Goal: Task Accomplishment & Management: Use online tool/utility

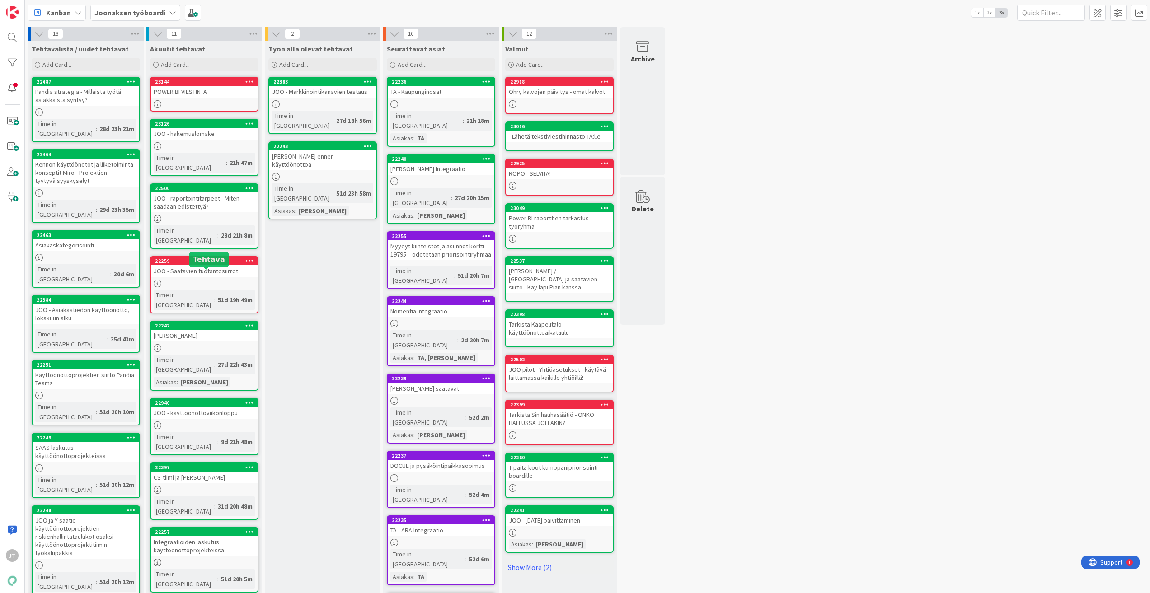
scroll to position [145, 0]
click at [121, 13] on b "Joonaksen työboardi" at bounding box center [129, 12] width 71 height 9
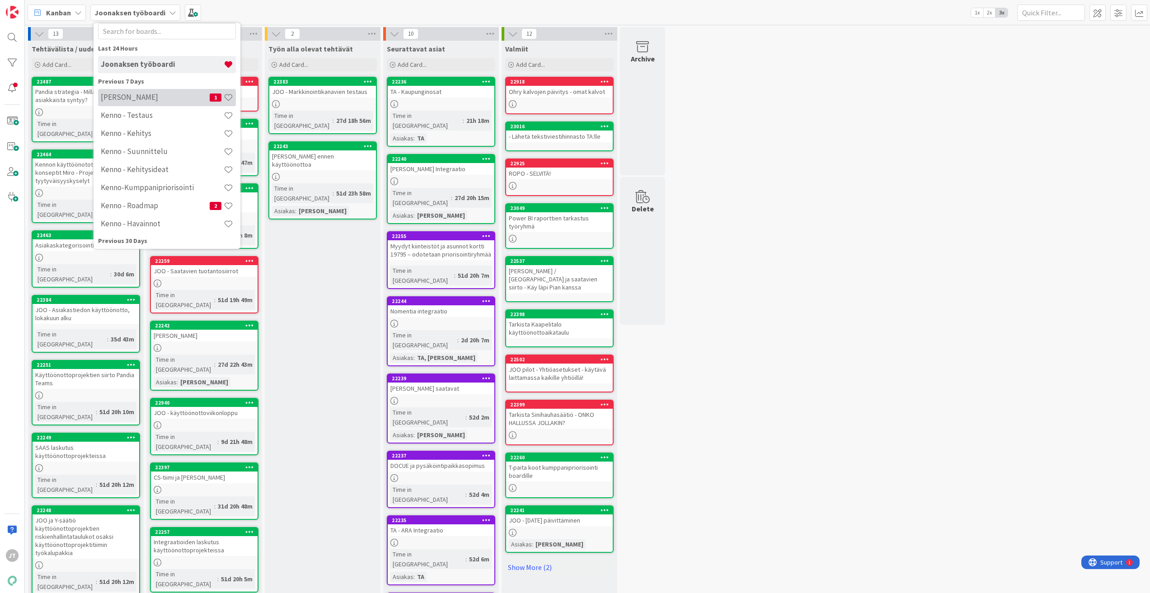
click at [123, 98] on h4 "[PERSON_NAME]" at bounding box center [155, 97] width 109 height 9
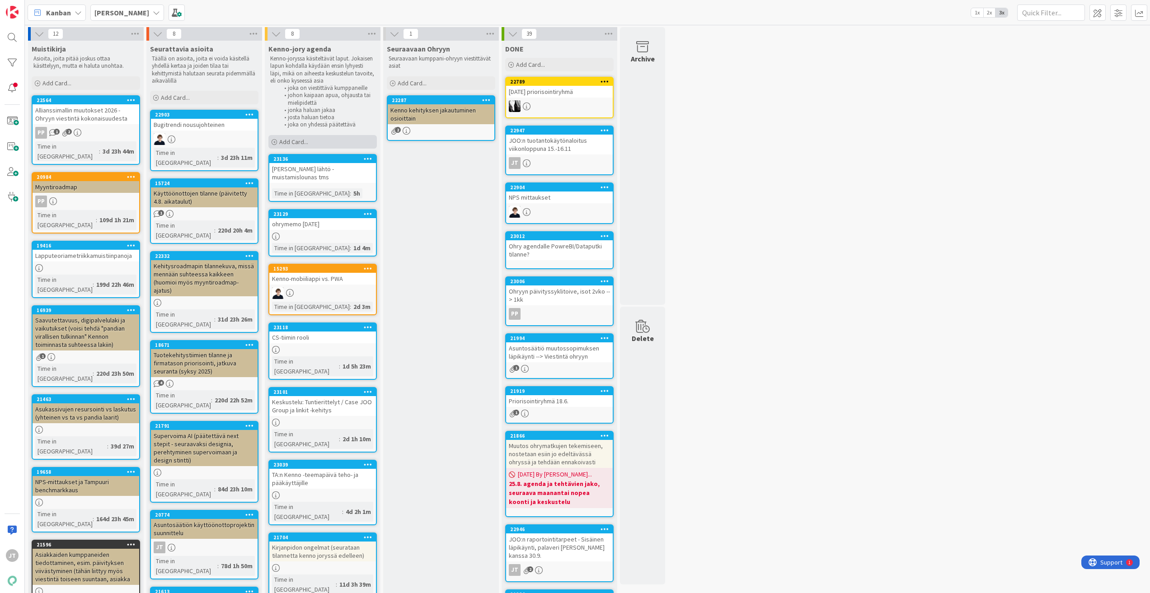
click at [304, 144] on span "Add Card..." at bounding box center [293, 142] width 29 height 8
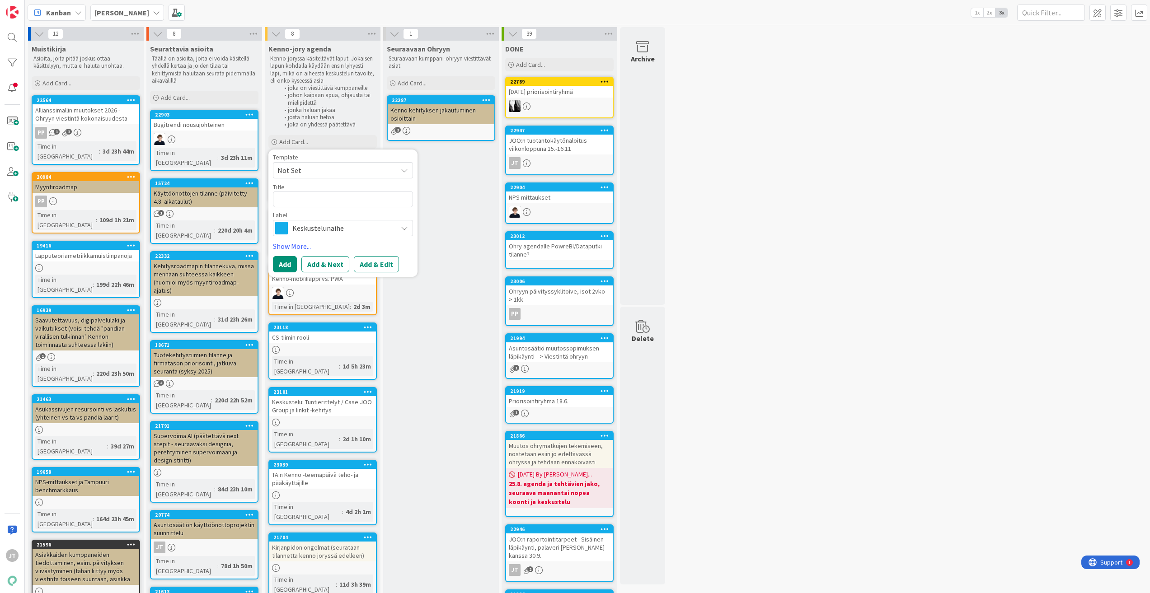
type textarea "x"
type textarea "P"
type textarea "x"
type textarea "PS"
type textarea "x"
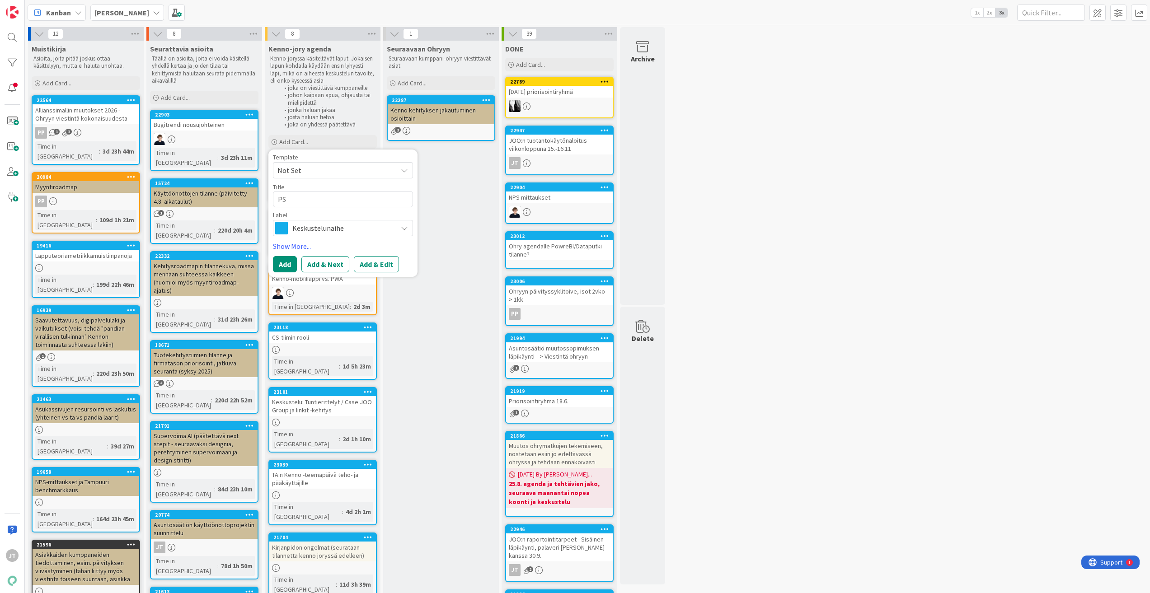
type textarea "PSO"
type textarea "x"
type textarea "PSOA"
type textarea "x"
type textarea "PSOA"
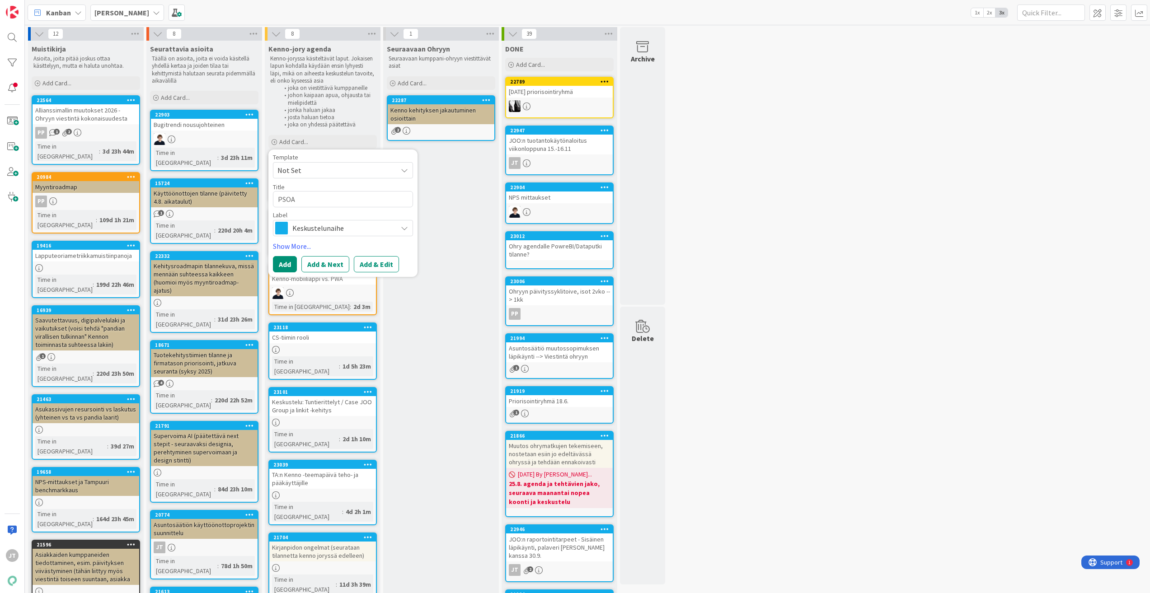
type textarea "x"
type textarea "PSOA"
type textarea "x"
type textarea "PSOAS"
type textarea "x"
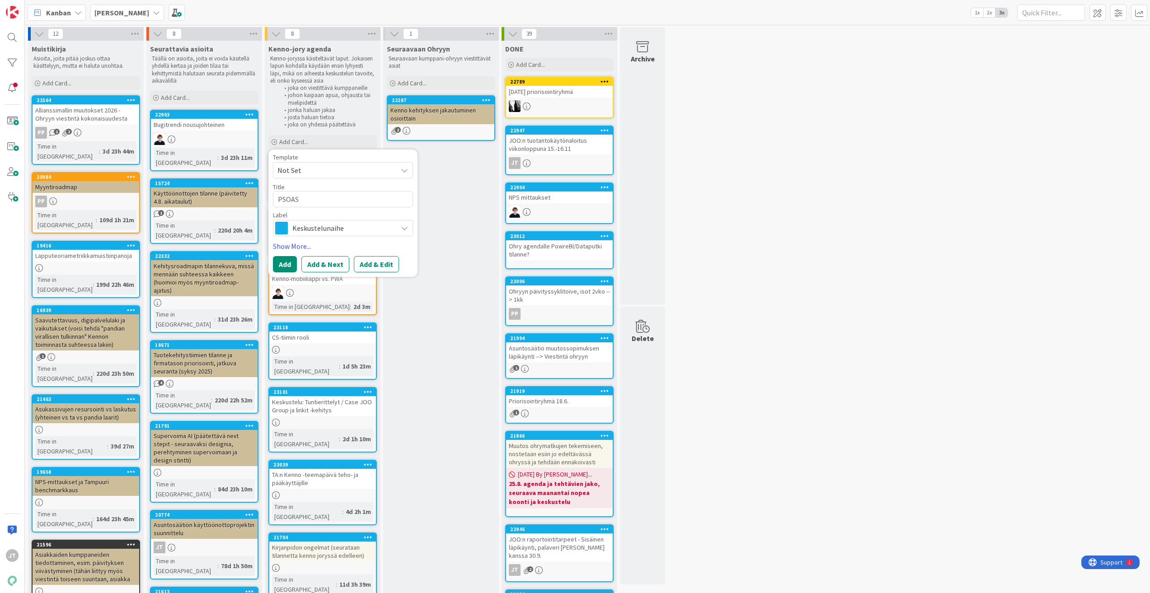
type textarea "PSOAS"
type textarea "x"
type textarea "PSOAS t"
type textarea "x"
type textarea "PSOAS to"
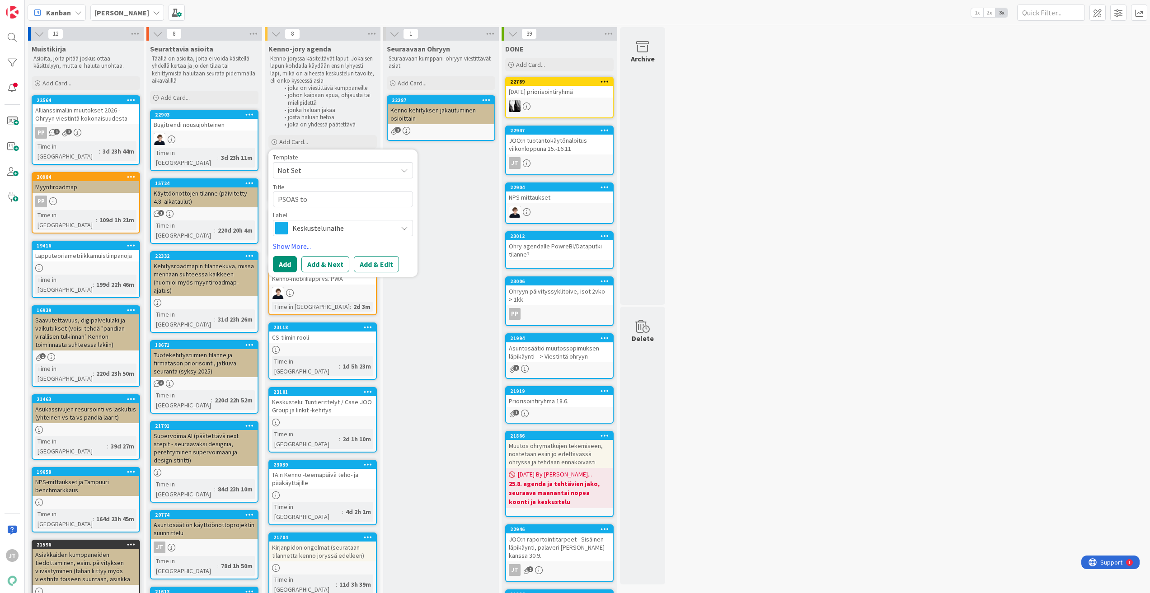
type textarea "x"
type textarea "PSOAS toi"
type textarea "x"
type textarea "PSOAS toim"
type textarea "x"
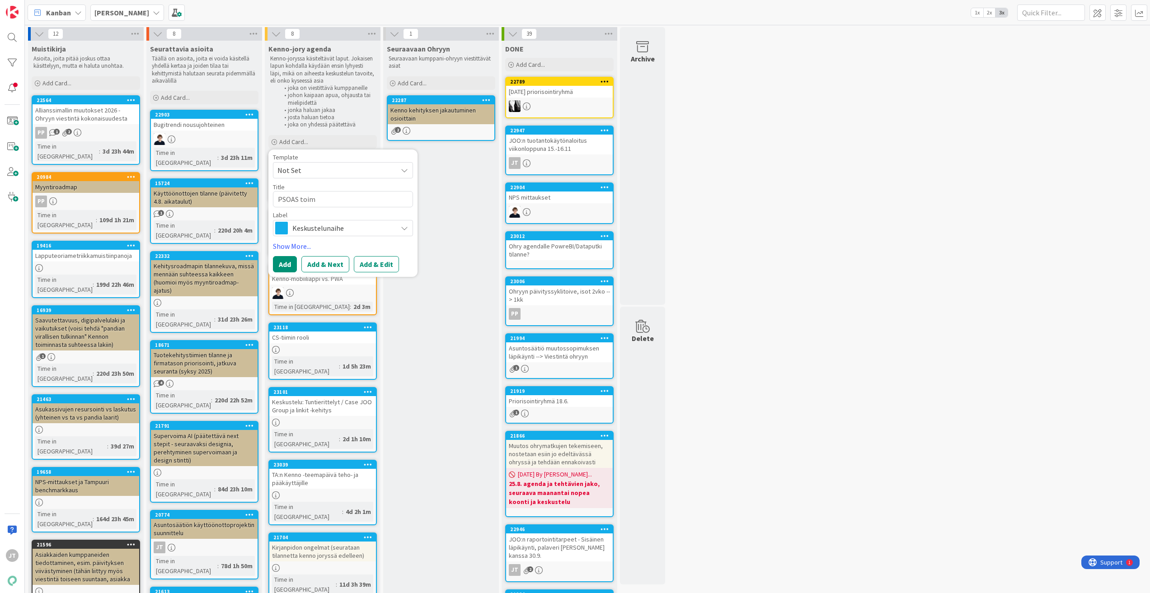
type textarea "PSOAS toime"
type textarea "x"
type textarea "PSOAS toimen"
type textarea "x"
type textarea "PSOAS toiment"
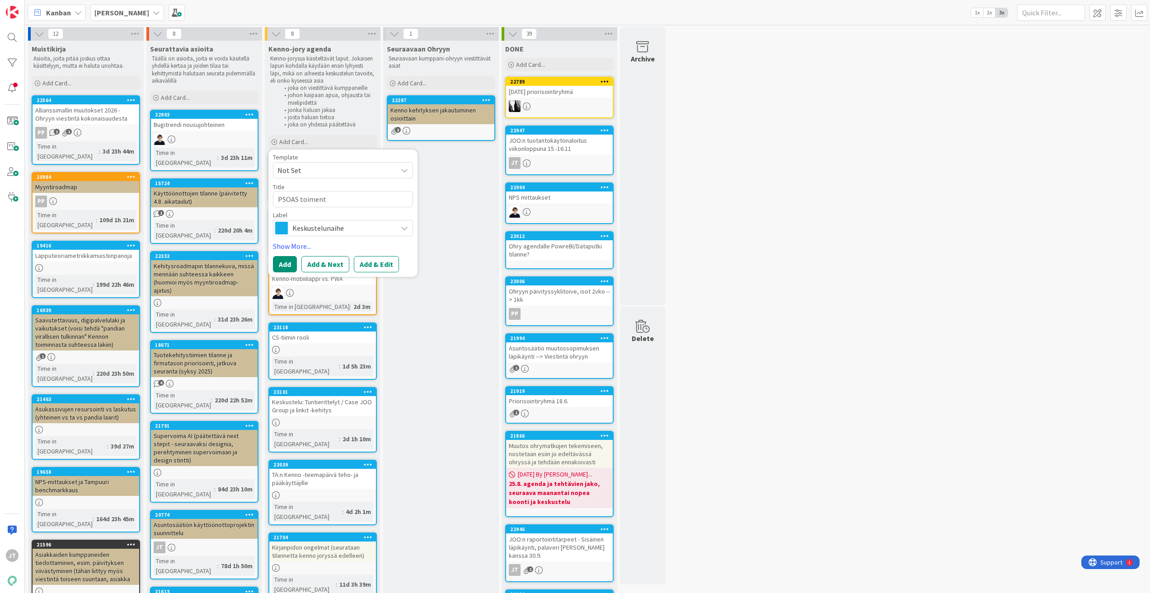
type textarea "x"
type textarea "PSOAS toimen"
type textarea "x"
type textarea "PSOAS toimenp"
type textarea "x"
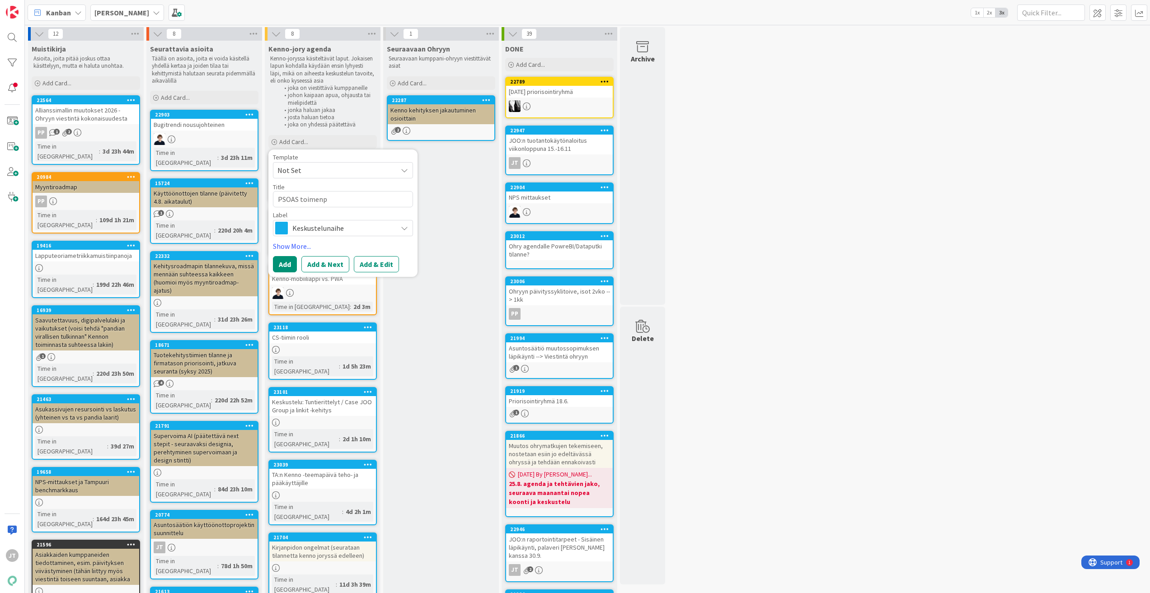
type textarea "PSOAS toimenpt"
type textarea "x"
type textarea "PSOAS toimenp"
type textarea "x"
type textarea "PSOAS toimenpi"
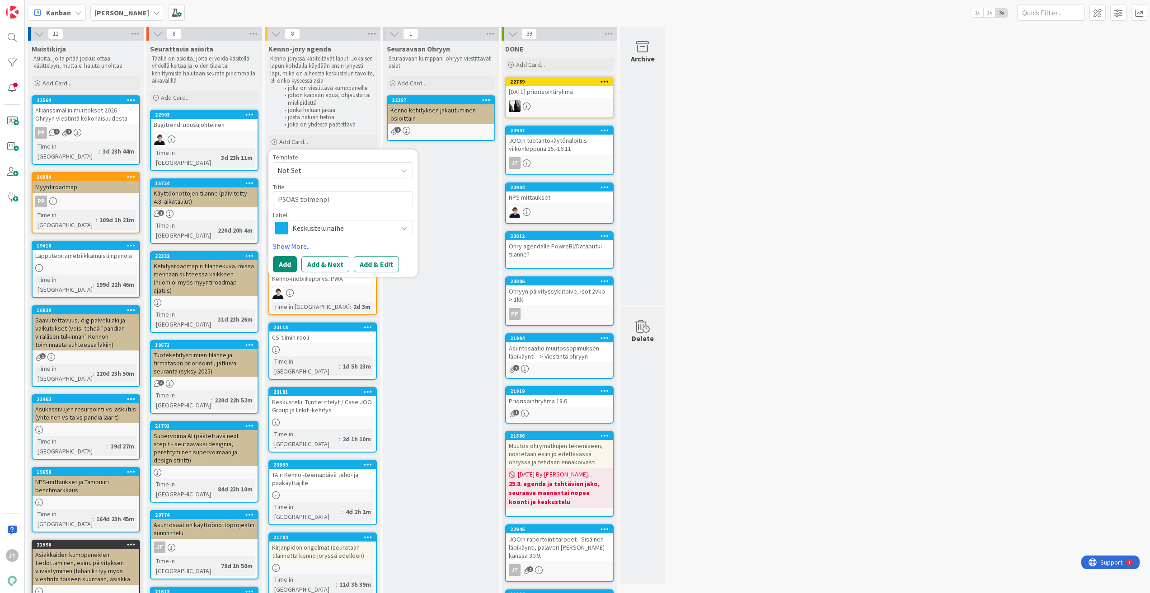
type textarea "x"
type textarea "PSOAS toimenpit"
type textarea "x"
type textarea "PSOAS toimenpite"
type textarea "x"
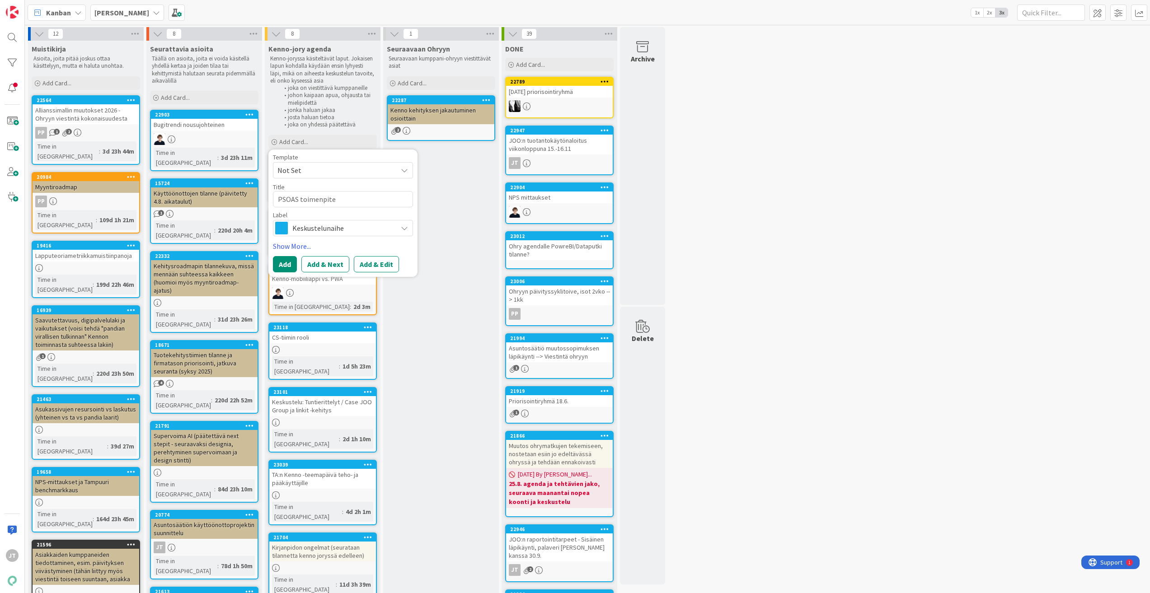
type textarea "PSOAS toimenpitee"
type textarea "x"
type textarea "PSOAS toimenpiteet"
click at [376, 265] on button "Add & Edit" at bounding box center [376, 264] width 45 height 16
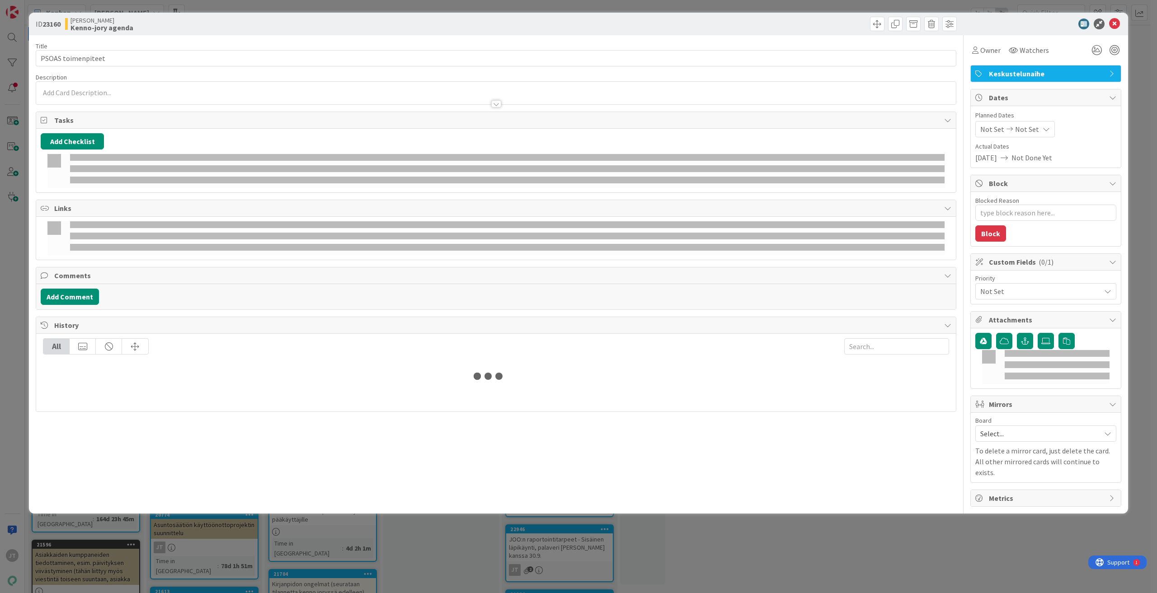
type textarea "x"
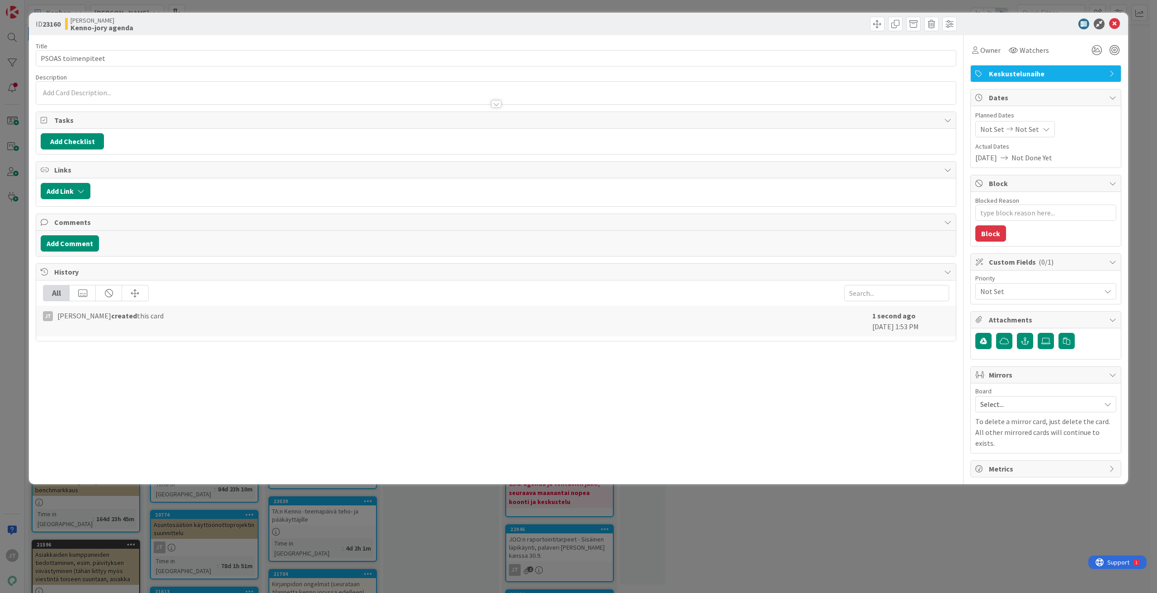
click at [229, 95] on div at bounding box center [495, 99] width 919 height 9
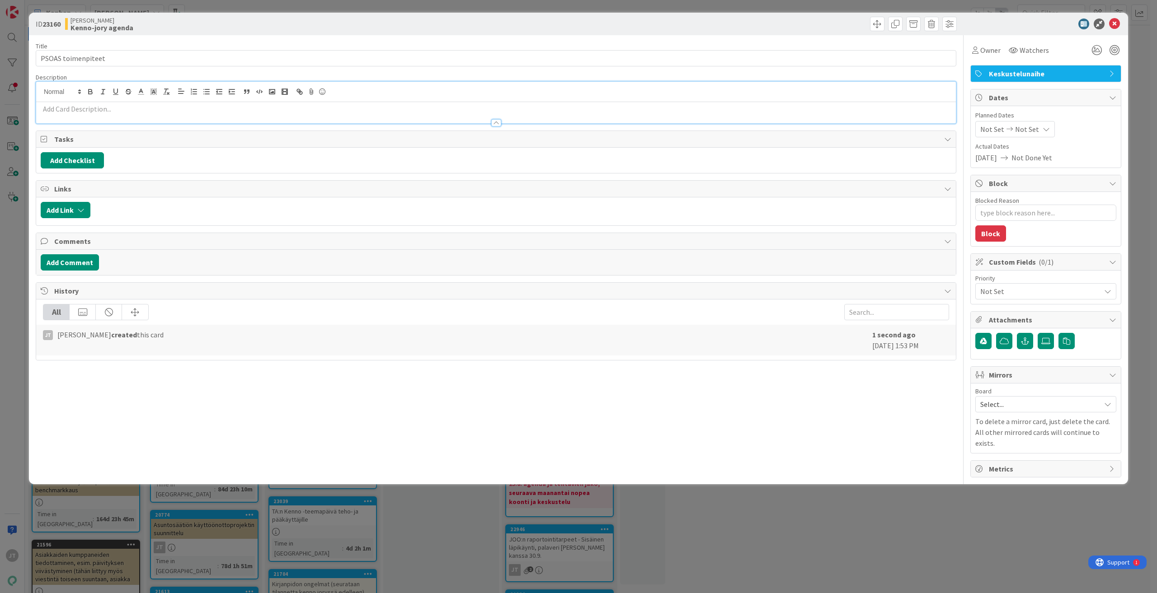
click at [193, 113] on p at bounding box center [496, 109] width 910 height 10
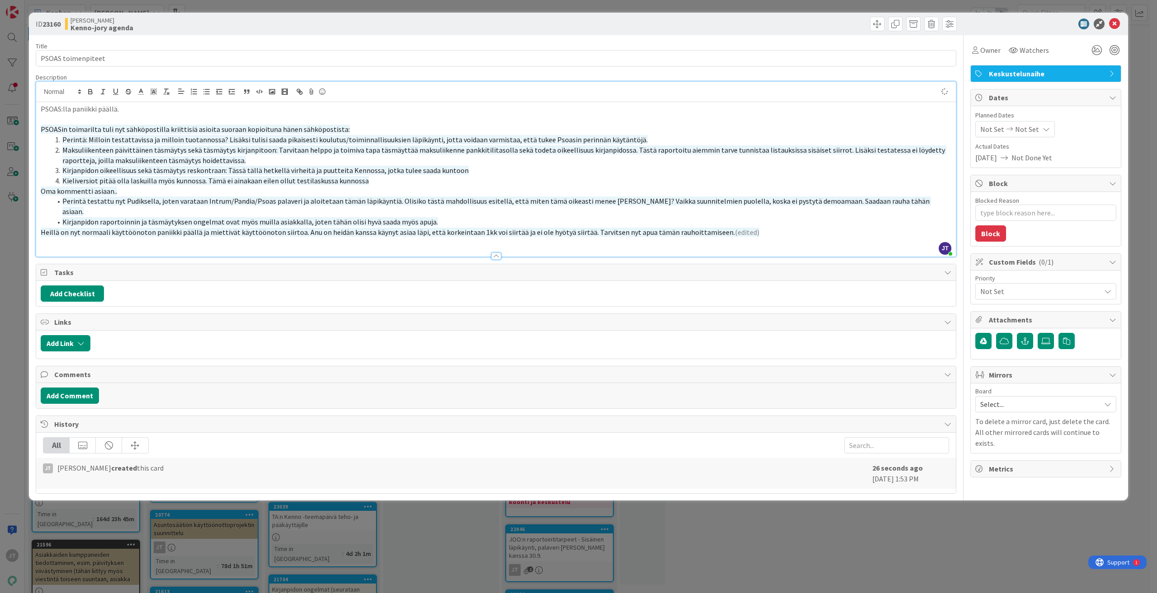
type textarea "x"
click at [252, 178] on span "Kieliversiot pitää olla laskuilla myös kunnossa. Tämä ei ainakaan eilen ollut t…" at bounding box center [215, 180] width 306 height 9
click at [250, 160] on li "Maksuliikenteen päivittäinen täsmäytys sekä täsmäytys kirjanpitoon: Tarvitaan h…" at bounding box center [502, 155] width 900 height 20
click at [1115, 26] on icon at bounding box center [1114, 24] width 11 height 11
